Goal: Task Accomplishment & Management: Manage account settings

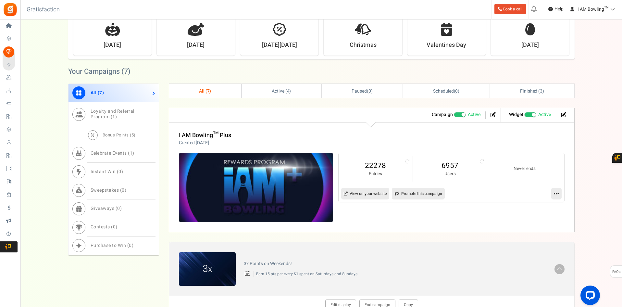
scroll to position [195, 0]
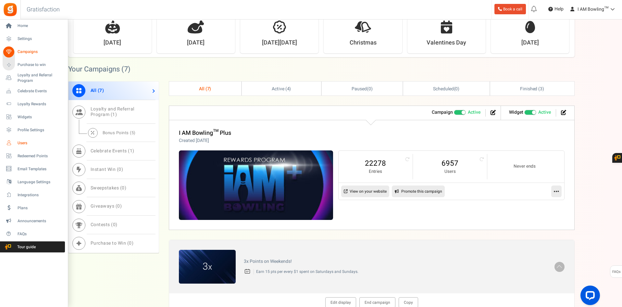
click at [23, 143] on span "Users" at bounding box center [40, 143] width 45 height 6
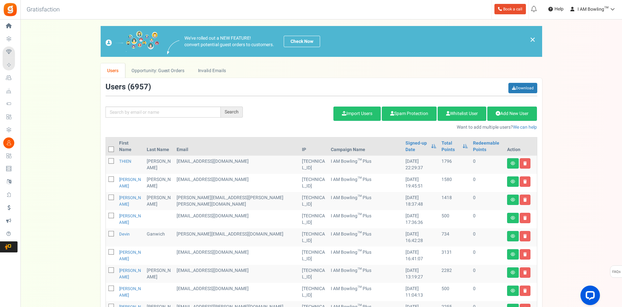
click at [439, 161] on td "1796" at bounding box center [454, 164] width 31 height 18
click at [150, 108] on input "text" at bounding box center [162, 111] width 115 height 11
type input "appsmav"
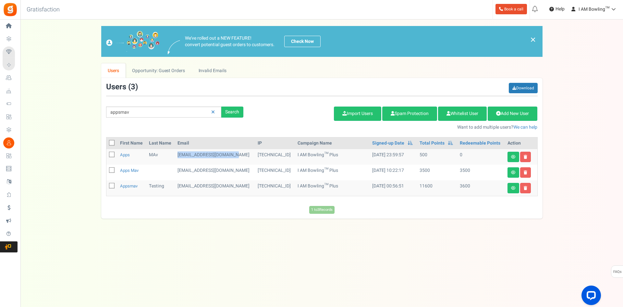
drag, startPoint x: 239, startPoint y: 154, endPoint x: 177, endPoint y: 153, distance: 62.0
click at [177, 153] on td "appsmavtesting@gmail.com" at bounding box center [215, 157] width 80 height 16
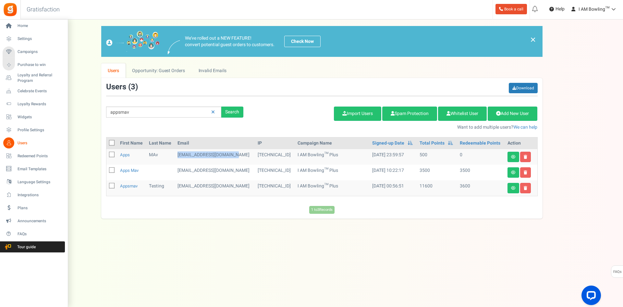
copy td "appsmavtesting@gmail.com"
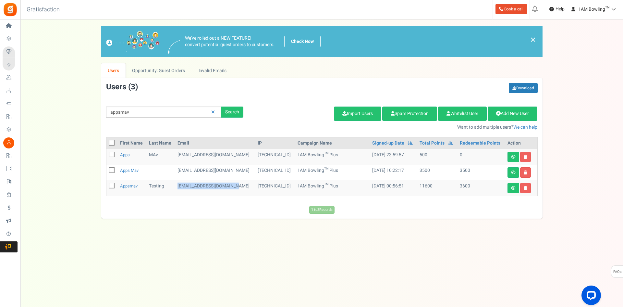
drag, startPoint x: 236, startPoint y: 187, endPoint x: 178, endPoint y: 188, distance: 57.4
click at [178, 188] on td "appsmavtesting@yahoo.com" at bounding box center [215, 188] width 80 height 16
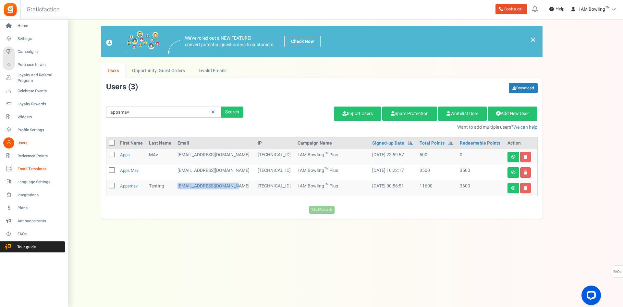
copy td "appsmavtesting@yahoo.com"
click at [23, 51] on span "Campaigns" at bounding box center [40, 52] width 45 height 6
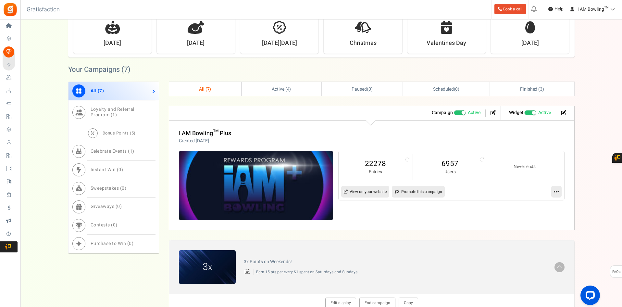
scroll to position [195, 0]
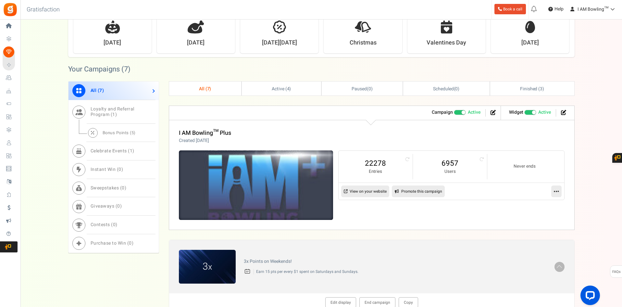
click at [269, 179] on img at bounding box center [255, 185] width 231 height 104
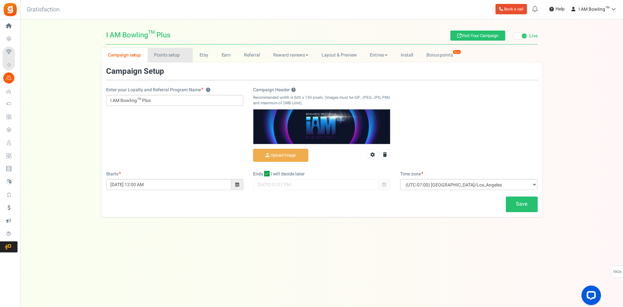
click at [162, 56] on link "Points setup New" at bounding box center [170, 55] width 45 height 15
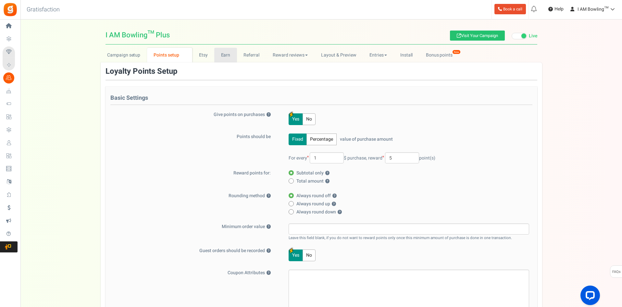
click at [224, 55] on link "Earn" at bounding box center [225, 55] width 23 height 15
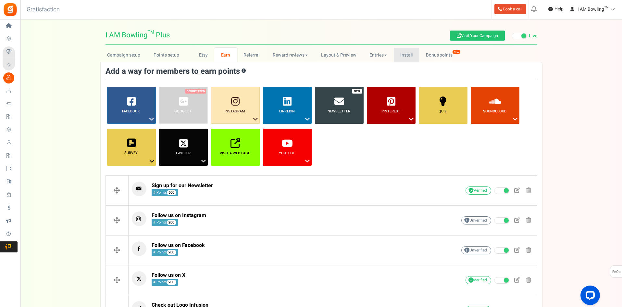
click at [400, 58] on link "Install" at bounding box center [407, 55] width 26 height 15
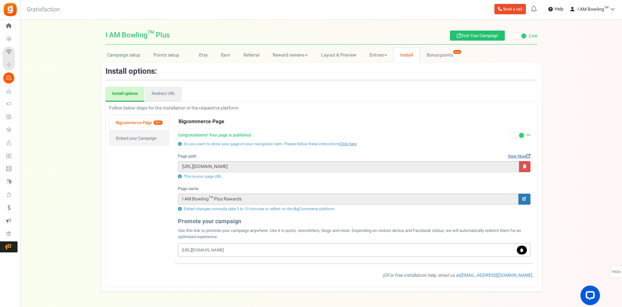
click at [514, 154] on link "View Now" at bounding box center [519, 156] width 23 height 6
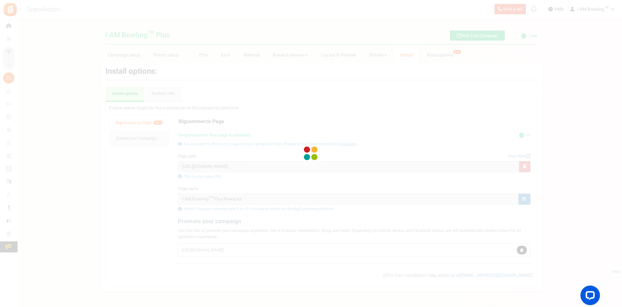
type input "[URL][DOMAIN_NAME]"
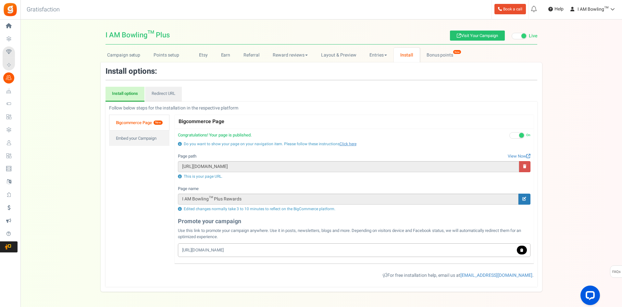
click at [172, 171] on div "Follow below steps for the installation in the respective platform Follow the b…" at bounding box center [321, 194] width 432 height 178
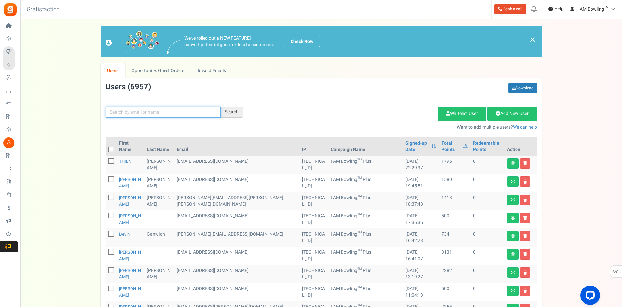
click at [149, 115] on input "text" at bounding box center [162, 111] width 115 height 11
type input "appsmav"
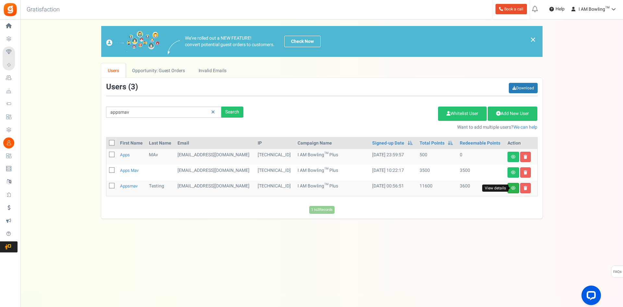
click at [513, 188] on icon at bounding box center [513, 188] width 5 height 4
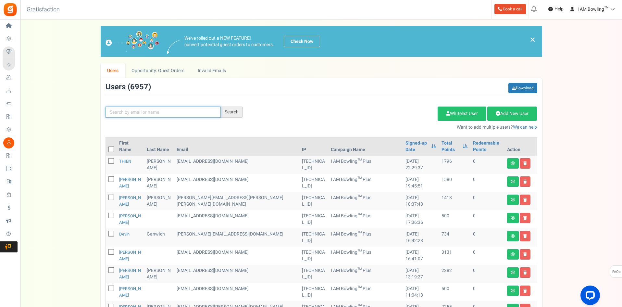
click at [151, 109] on input "text" at bounding box center [162, 111] width 115 height 11
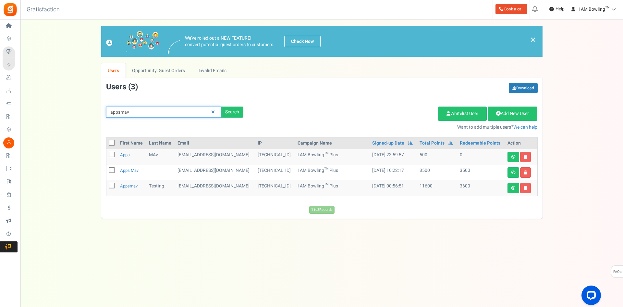
click at [74, 112] on div "We've rolled out a NEW FEATURE! convert potential guest orders to customers. Ch…" at bounding box center [322, 122] width 590 height 192
paste input "tillerman911@gmail.com"
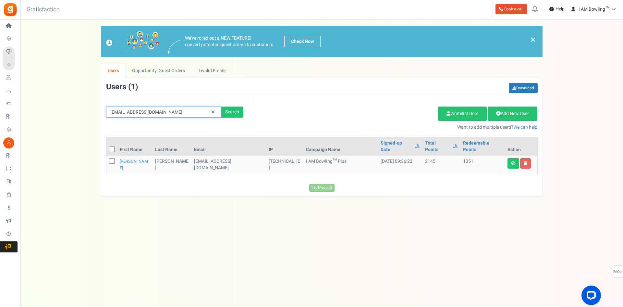
drag, startPoint x: 85, startPoint y: 110, endPoint x: 66, endPoint y: 110, distance: 19.1
click at [66, 110] on div "We've rolled out a NEW FEATURE! convert potential guest orders to customers. Ch…" at bounding box center [322, 111] width 590 height 170
paste input "Brynn"
type input "Brynn"
click at [233, 110] on div "Search" at bounding box center [232, 111] width 22 height 11
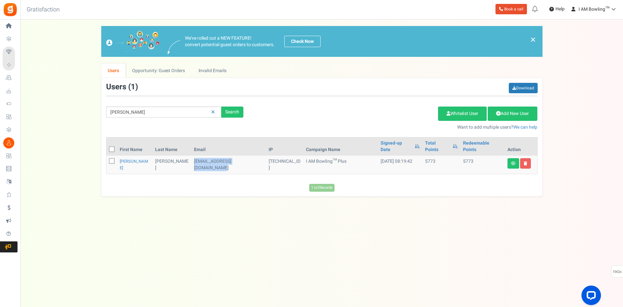
drag, startPoint x: 249, startPoint y: 155, endPoint x: 179, endPoint y: 157, distance: 69.1
click at [191, 157] on td "brynnrobinson2028@gmail.com" at bounding box center [228, 164] width 75 height 18
copy td "brynnrobinson2028@gmail.com"
click at [107, 205] on div "Under maintenance we will be back soon We apologize for any inconvenience. The …" at bounding box center [321, 140] width 603 height 242
